Goal: Information Seeking & Learning: Learn about a topic

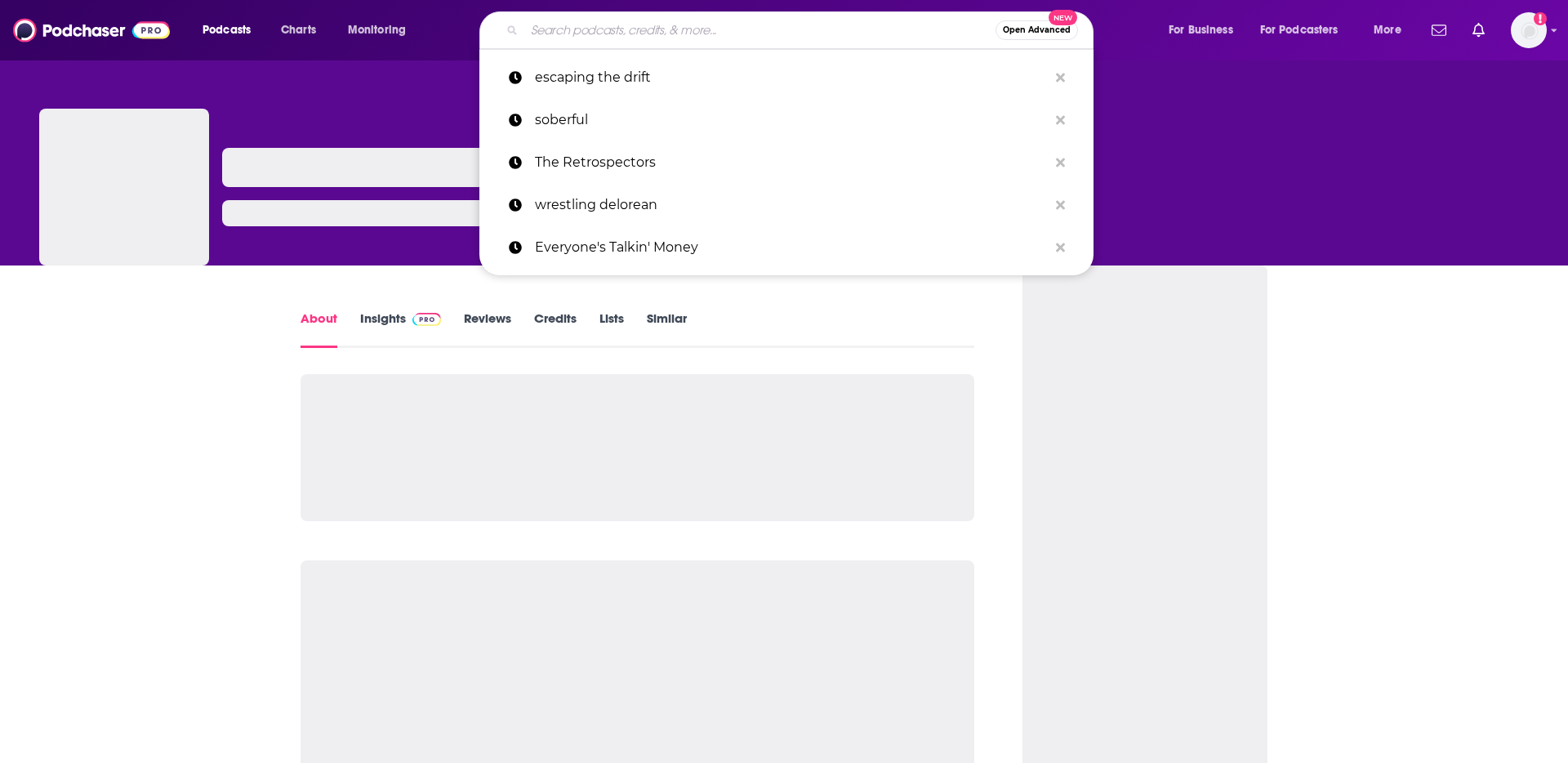
click at [610, 37] on input "Search podcasts, credits, & more..." at bounding box center [760, 31] width 472 height 26
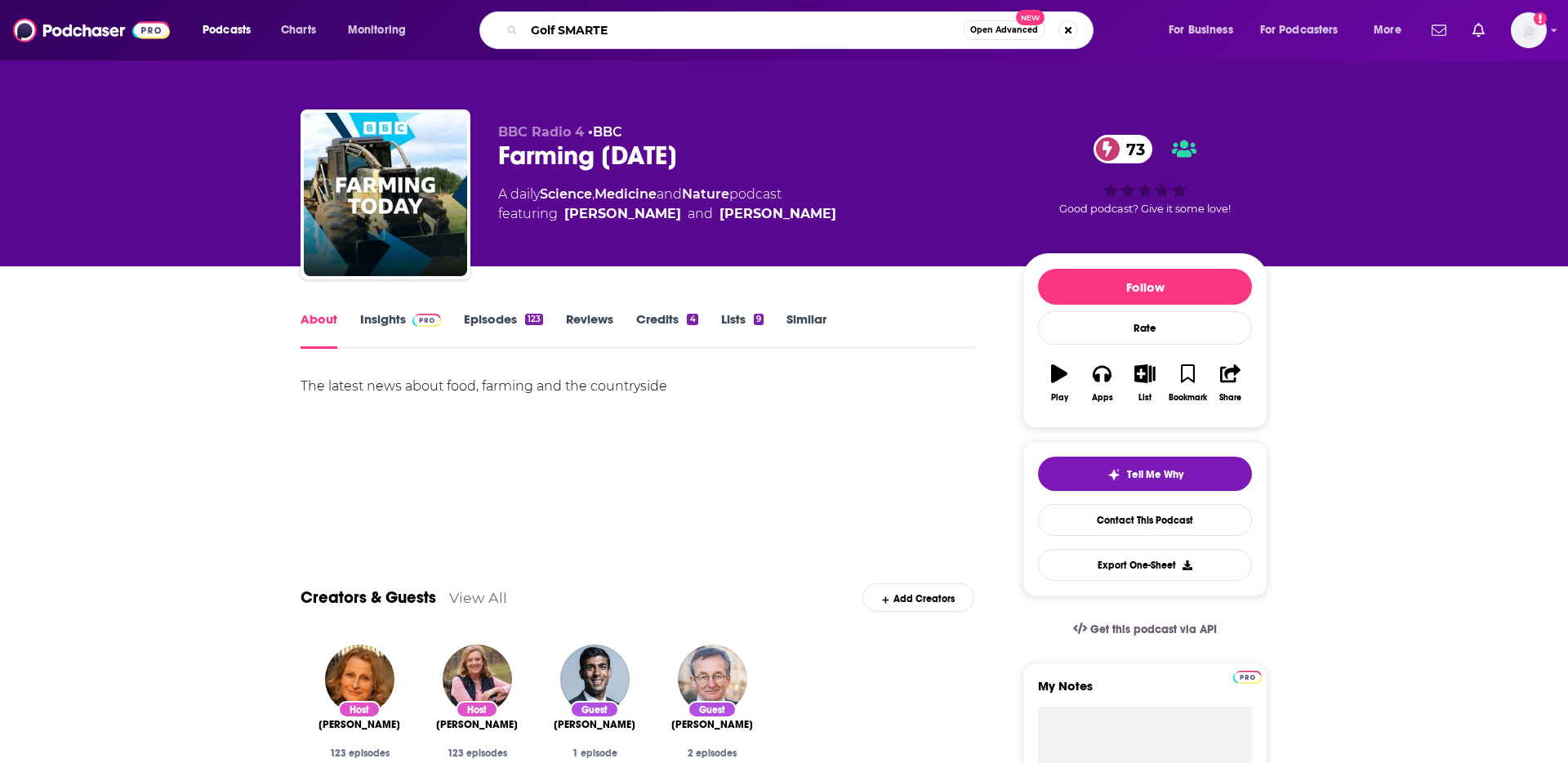
type input "Golf SMARTER"
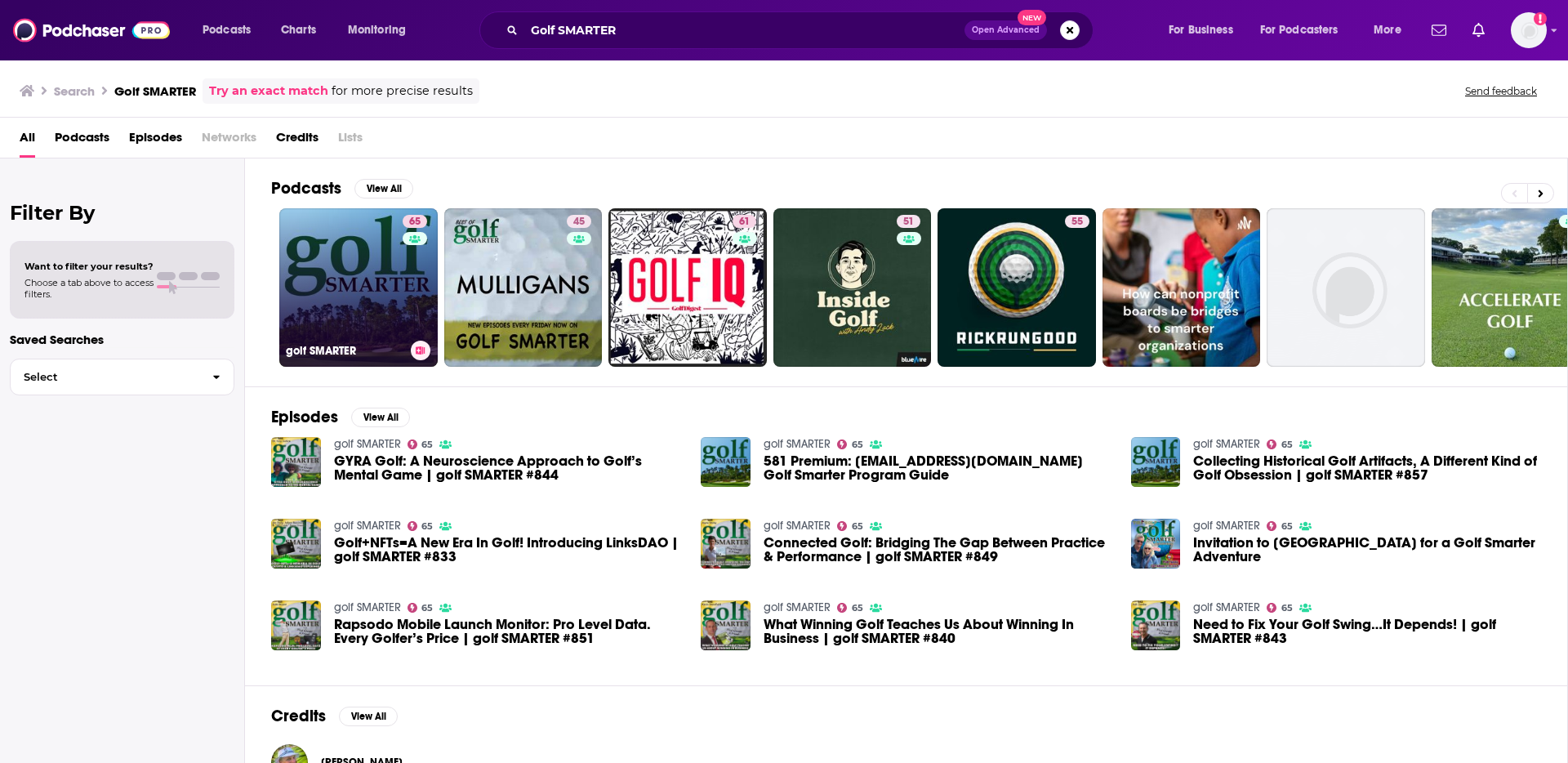
click at [315, 335] on link "65 golf SMARTER" at bounding box center [358, 287] width 158 height 159
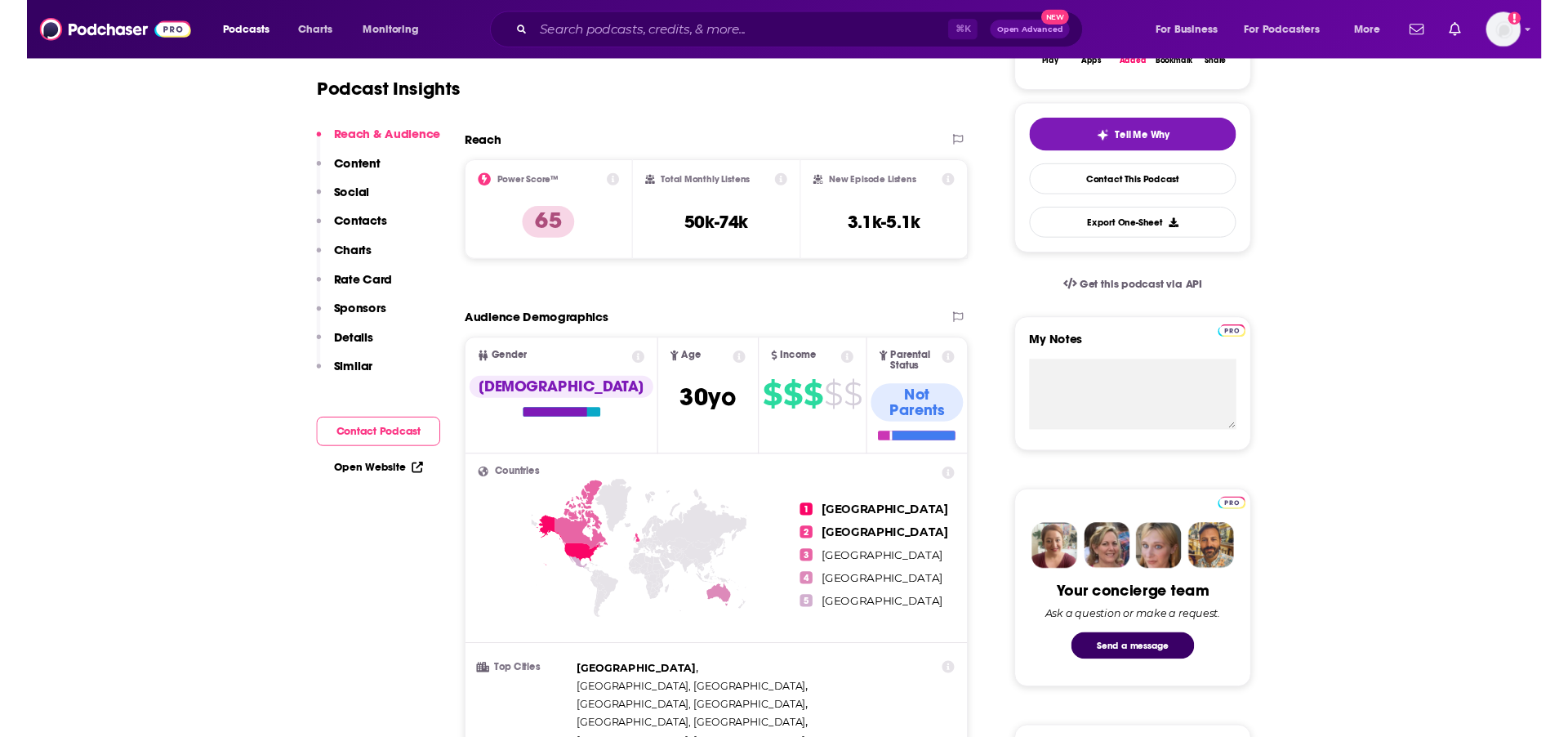
scroll to position [782, 0]
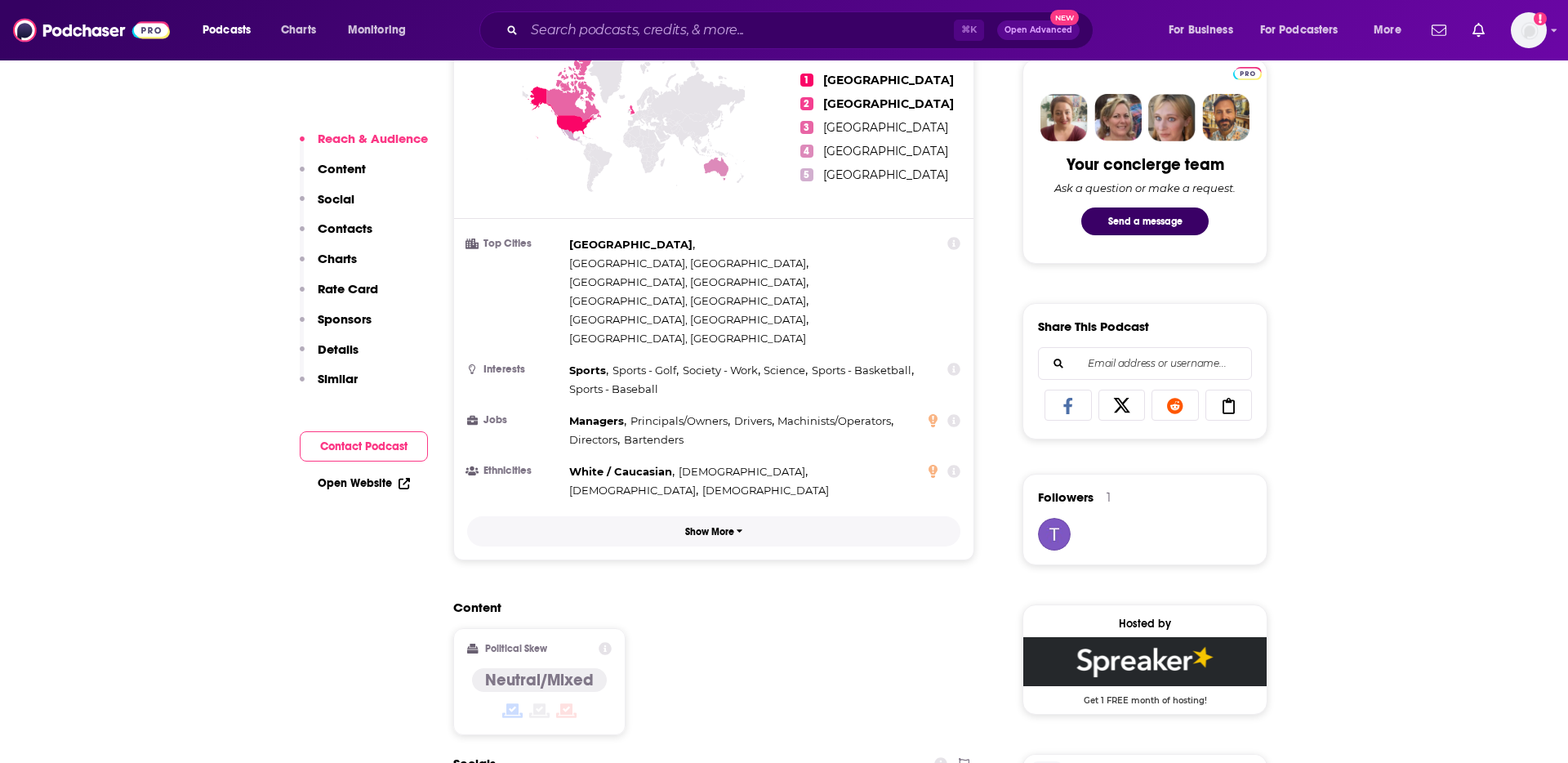
click at [713, 516] on button "Show More" at bounding box center [714, 531] width 493 height 31
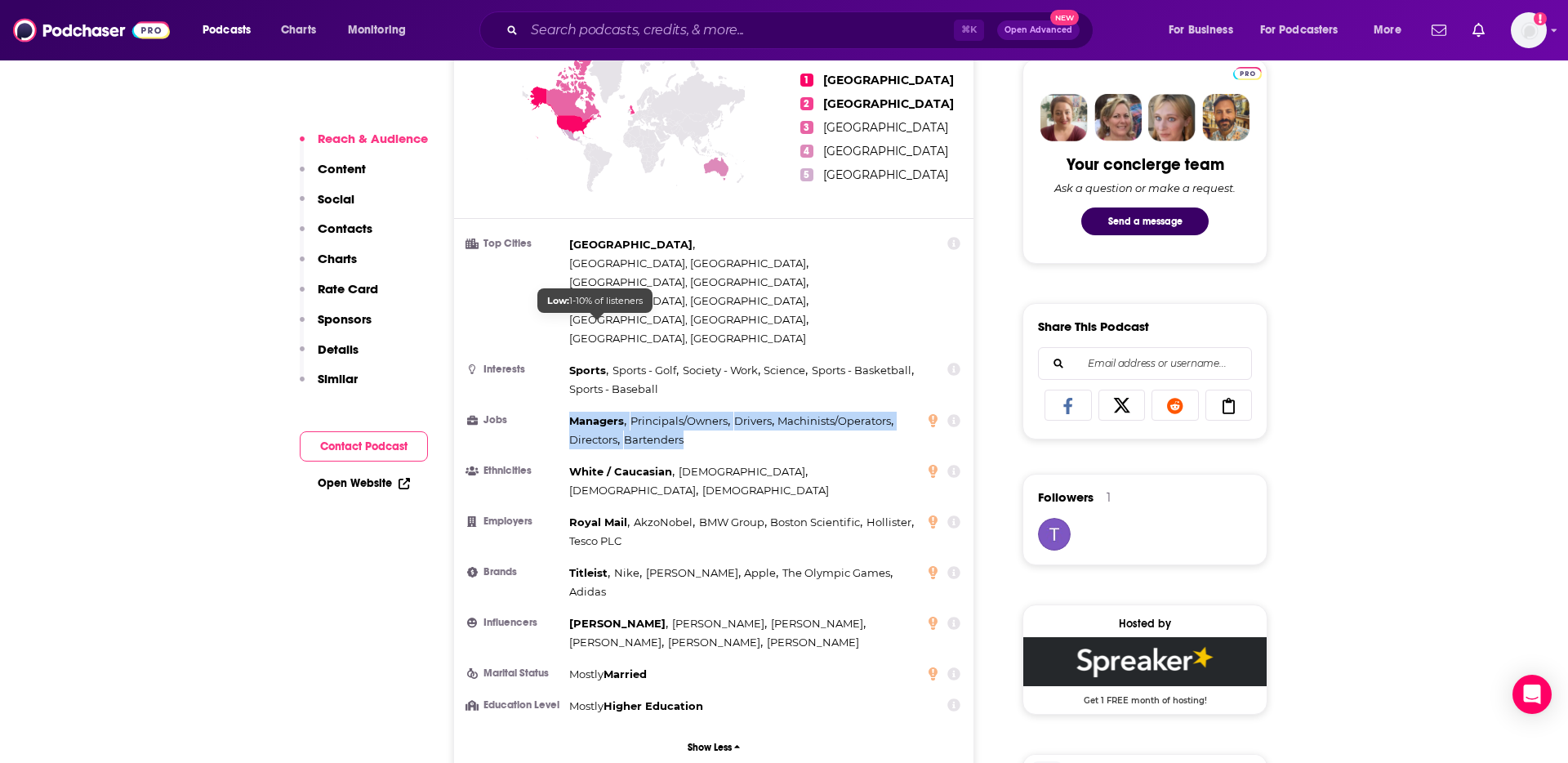
drag, startPoint x: 689, startPoint y: 344, endPoint x: 568, endPoint y: 324, distance: 122.6
click at [569, 412] on div "Managers , Principals/Owners , Drivers , Machinists/Operators , Directors , Bar…" at bounding box center [743, 430] width 348 height 38
copy div "Managers , Principals/Owners , Drivers , Machinists/Operators , Directors , Bar…"
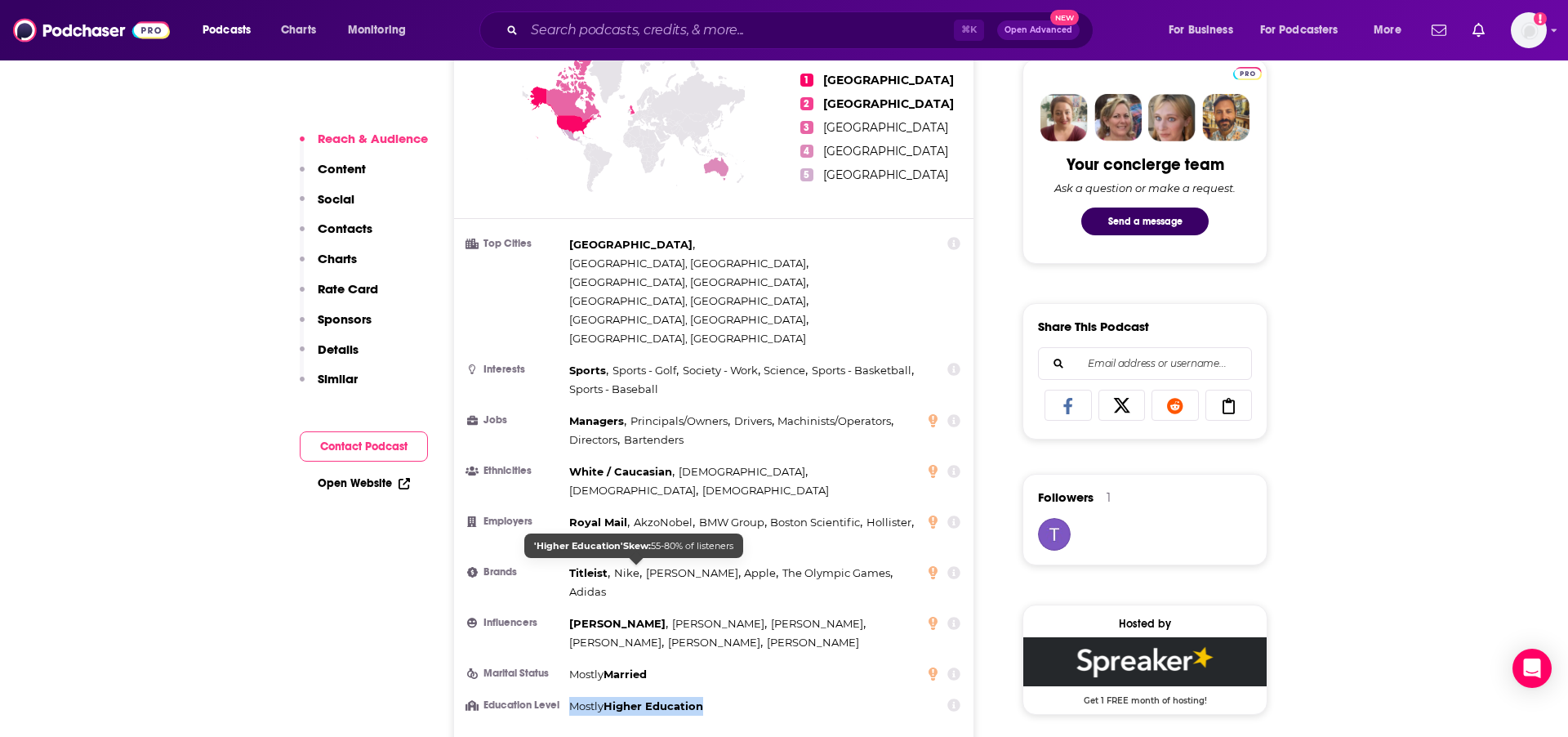
drag, startPoint x: 613, startPoint y: 571, endPoint x: 574, endPoint y: 572, distance: 39.0
click at [574, 697] on li "Education Level Mostly Higher Education" at bounding box center [714, 706] width 493 height 19
